Goal: Information Seeking & Learning: Find specific page/section

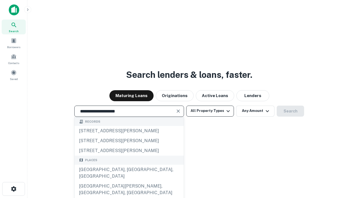
click at [129, 181] on div "Santa Monica, CA, USA" at bounding box center [129, 172] width 109 height 16
click at [210, 111] on button "All Property Types" at bounding box center [210, 110] width 48 height 11
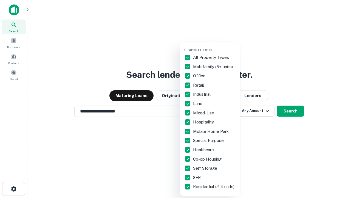
type input "**********"
click at [215, 46] on button "button" at bounding box center [214, 46] width 60 height 0
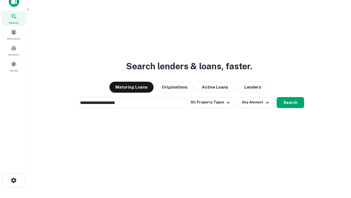
scroll to position [3, 66]
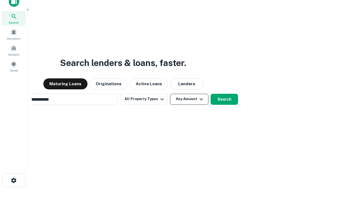
click at [170, 94] on button "Any Amount" at bounding box center [189, 99] width 38 height 11
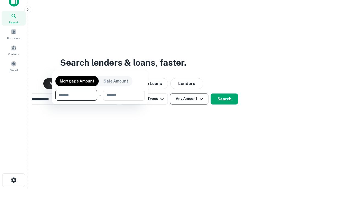
scroll to position [40, 155]
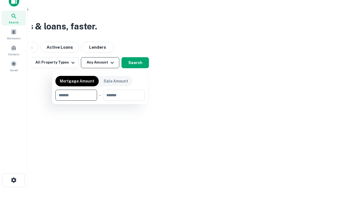
type input "*******"
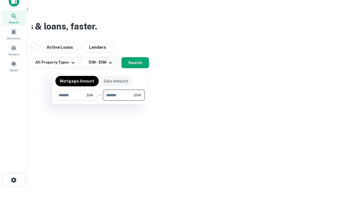
type input "*******"
click at [100, 100] on button "button" at bounding box center [99, 100] width 89 height 0
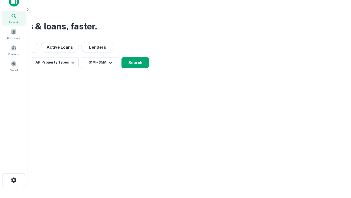
scroll to position [3, 101]
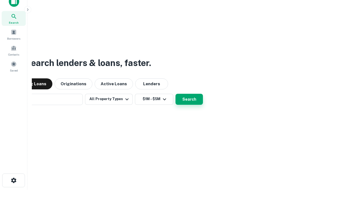
click at [176, 94] on button "Search" at bounding box center [189, 99] width 27 height 11
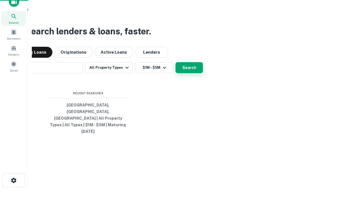
scroll to position [15, 155]
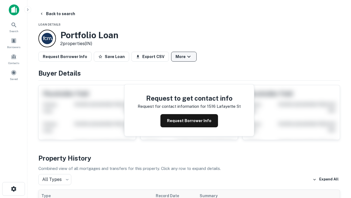
click at [184, 57] on button "More" at bounding box center [184, 57] width 26 height 10
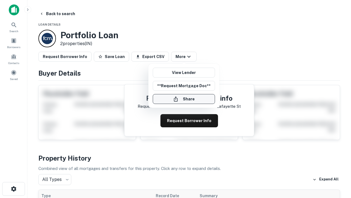
click at [184, 99] on button "Share" at bounding box center [184, 99] width 62 height 10
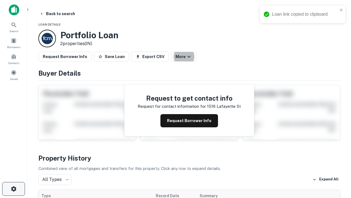
click at [13, 189] on icon "button" at bounding box center [13, 188] width 7 height 7
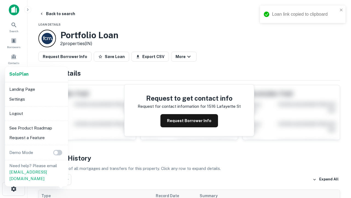
click at [36, 113] on li "Logout" at bounding box center [36, 113] width 59 height 10
